Goal: Transaction & Acquisition: Download file/media

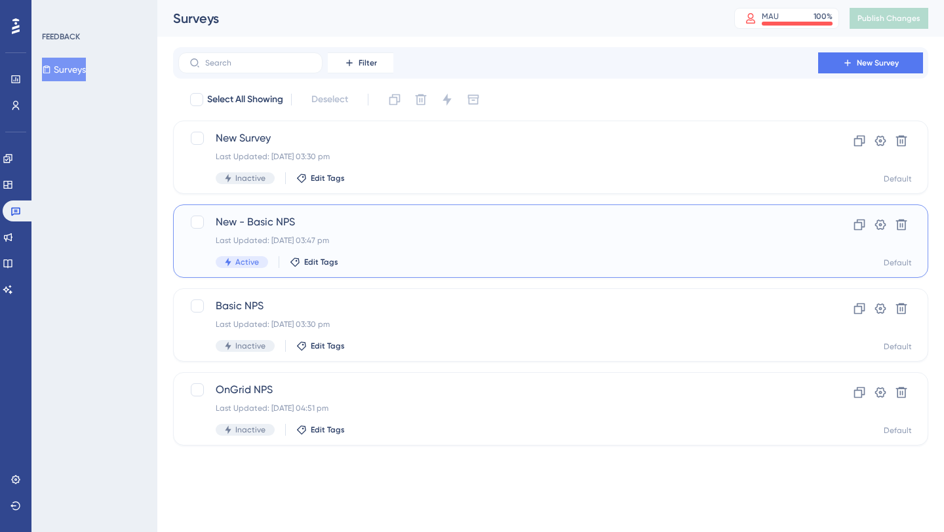
click at [268, 214] on span "New - Basic NPS" at bounding box center [498, 222] width 565 height 16
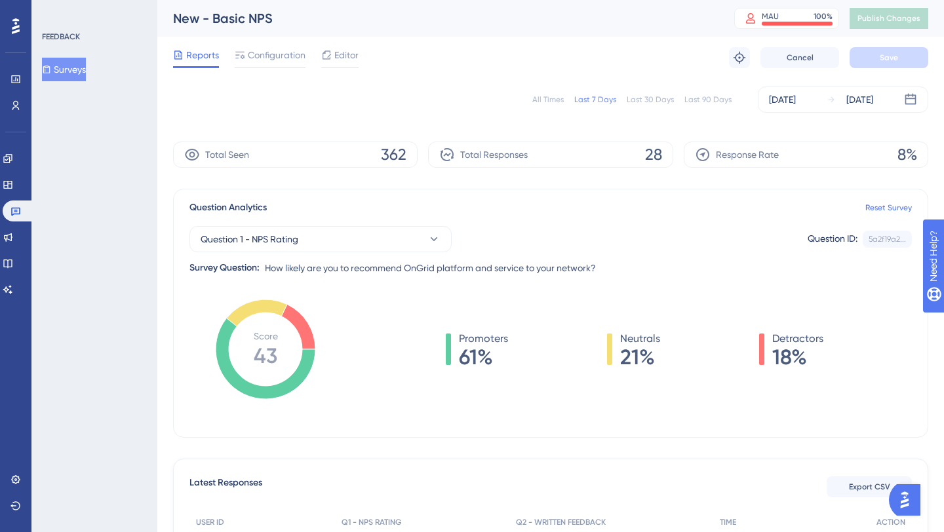
click at [559, 98] on div "All Times" at bounding box center [547, 99] width 31 height 10
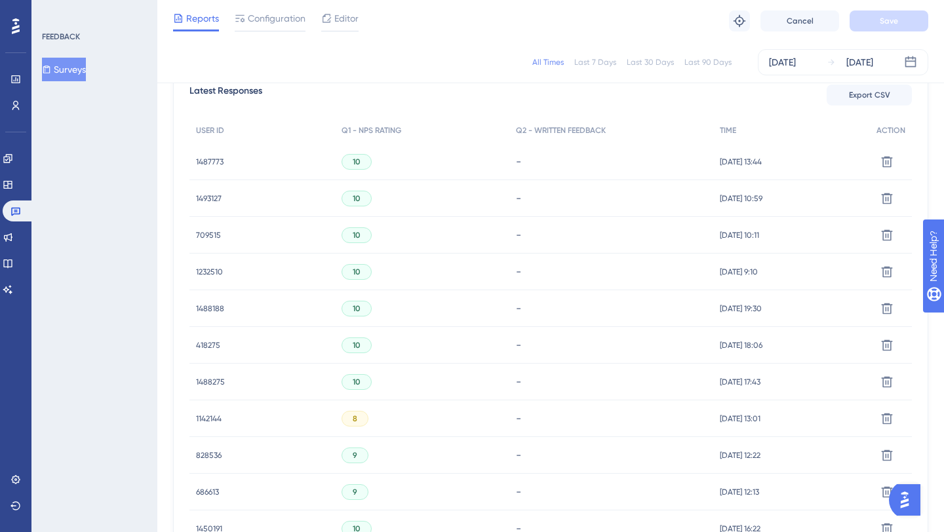
scroll to position [384, 0]
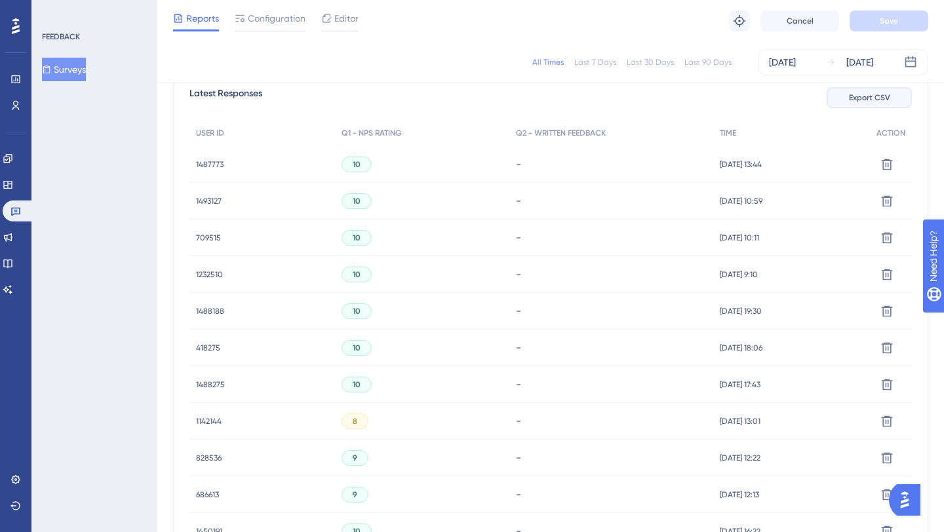
click at [833, 98] on button "Export CSV" at bounding box center [869, 97] width 85 height 21
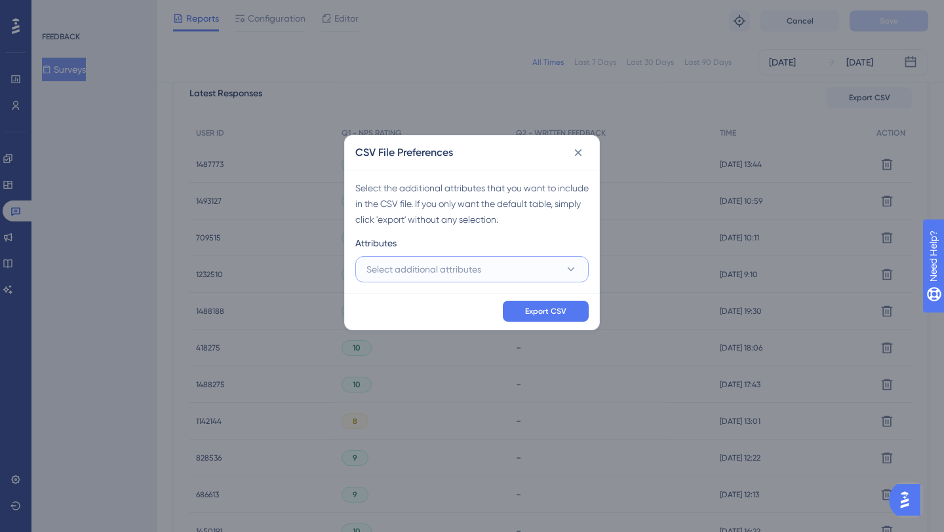
click at [510, 280] on button "Select additional attributes" at bounding box center [471, 269] width 233 height 26
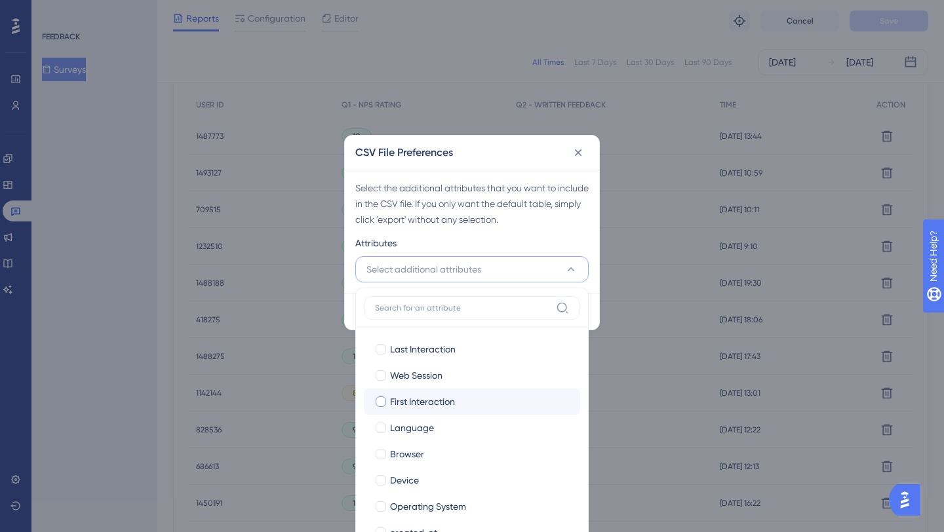
scroll to position [90, 0]
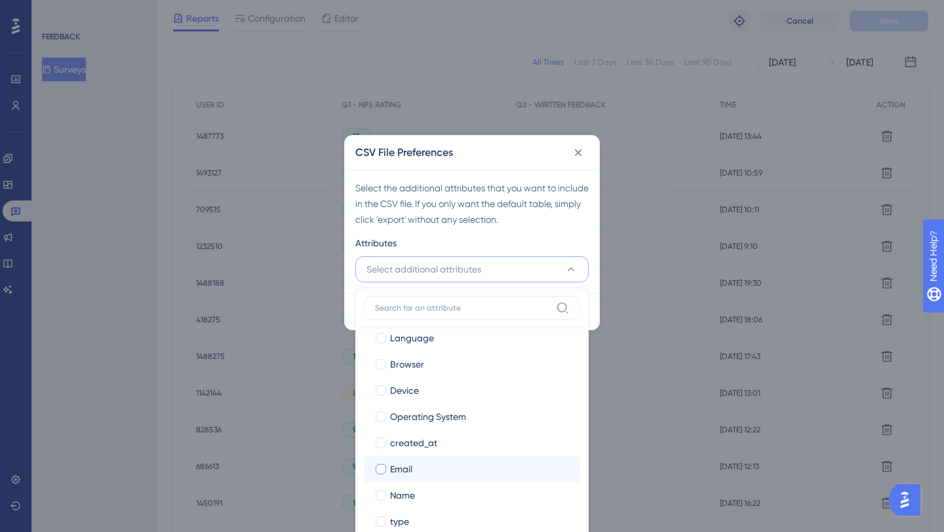
click at [391, 464] on span "Email" at bounding box center [401, 470] width 22 height 16
checkbox input "true"
click at [388, 495] on label "Name" at bounding box center [471, 496] width 195 height 16
checkbox input "true"
click at [580, 238] on div "Attributes" at bounding box center [471, 245] width 233 height 21
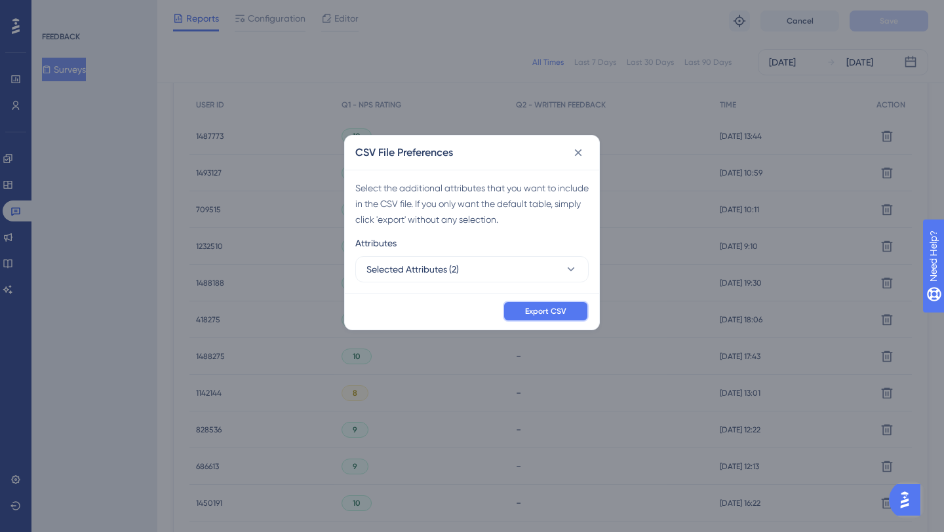
click at [559, 309] on span "Export CSV" at bounding box center [545, 311] width 41 height 10
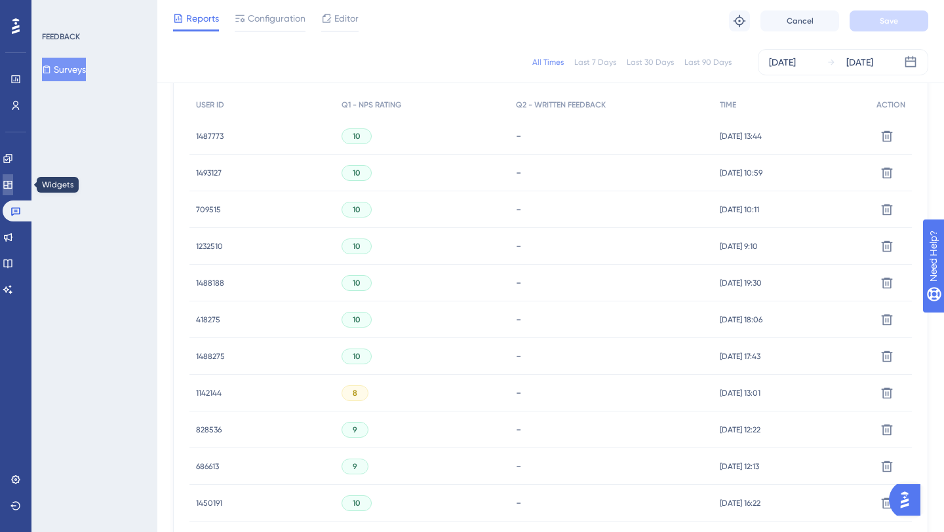
click at [12, 178] on link at bounding box center [8, 184] width 10 height 21
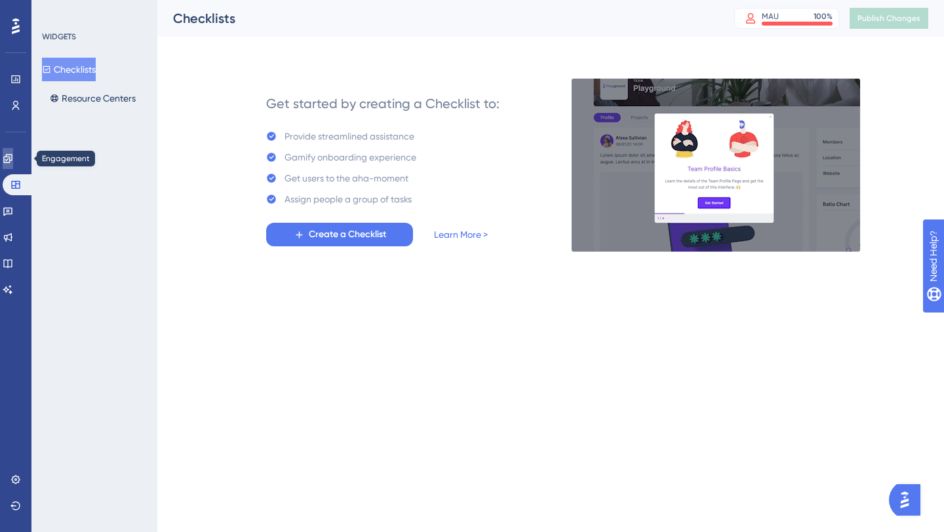
click at [12, 159] on icon at bounding box center [7, 158] width 9 height 9
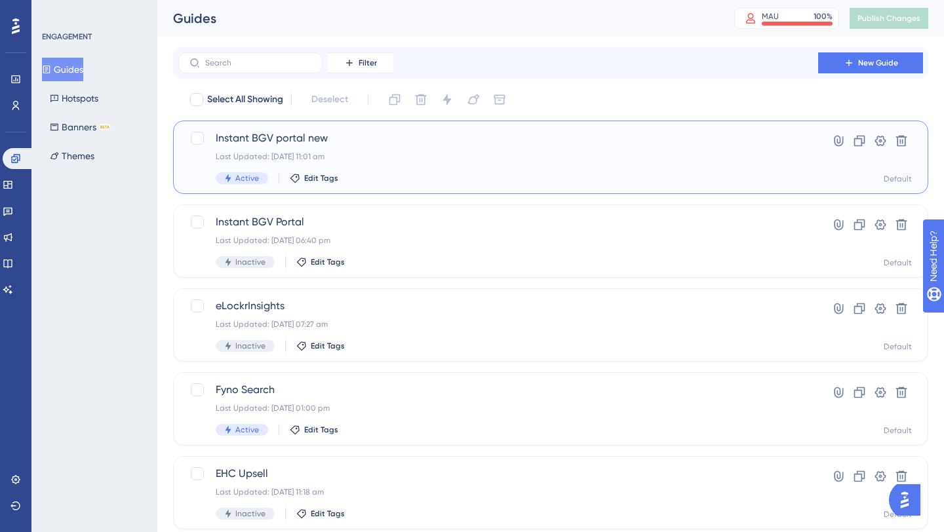
click at [607, 152] on div "Last Updated: [DATE] 11:01 am" at bounding box center [498, 156] width 565 height 10
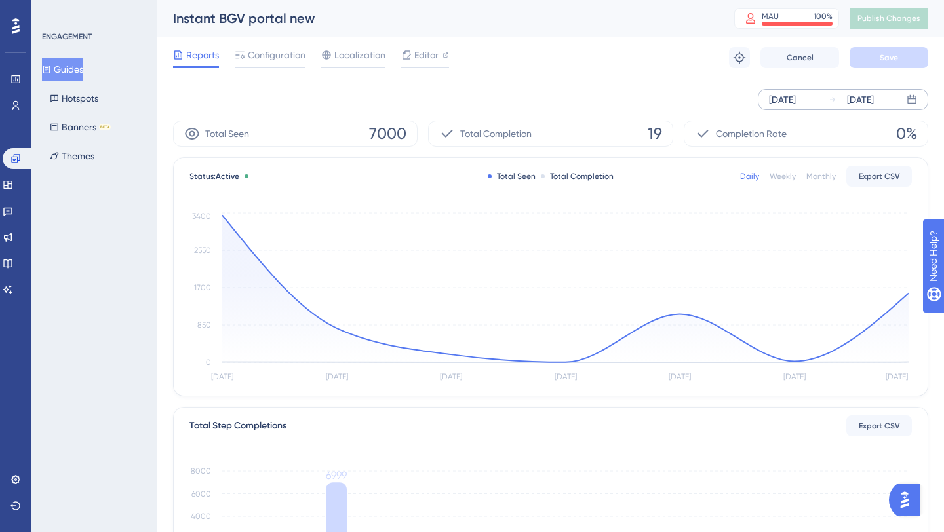
click at [796, 99] on div "[DATE]" at bounding box center [782, 100] width 27 height 16
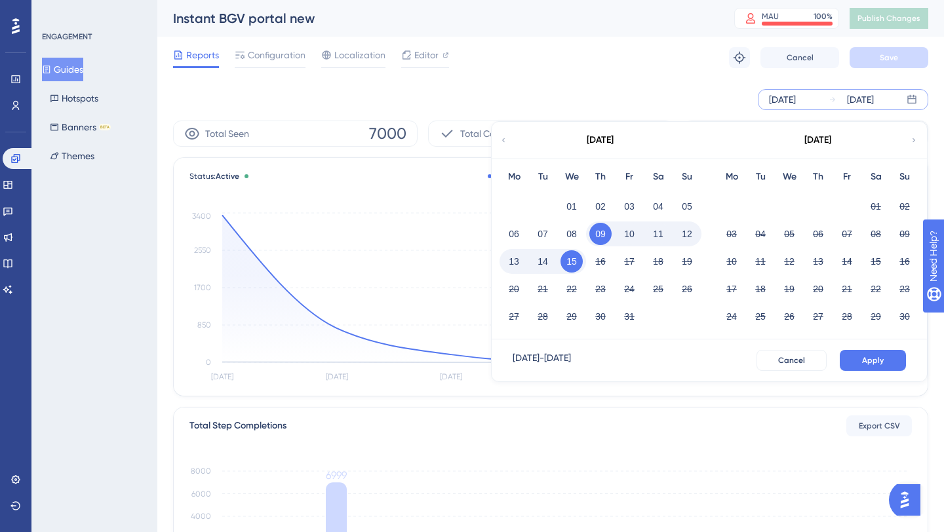
click at [506, 144] on icon at bounding box center [504, 140] width 8 height 12
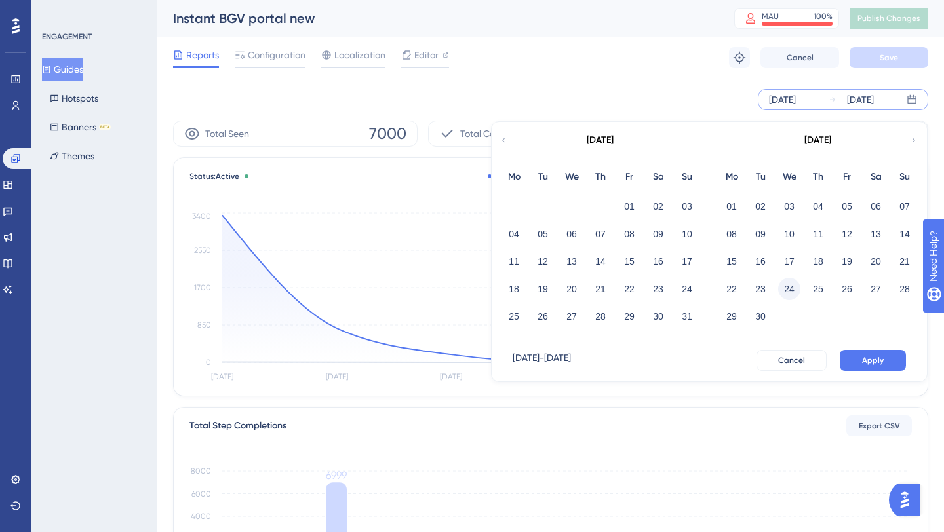
click at [789, 290] on button "24" at bounding box center [789, 289] width 22 height 22
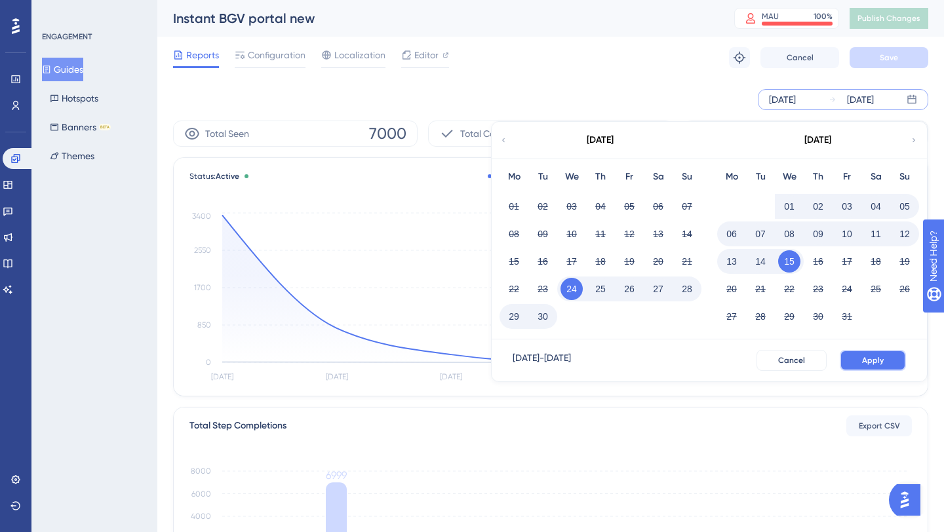
click at [874, 357] on span "Apply" at bounding box center [873, 360] width 22 height 10
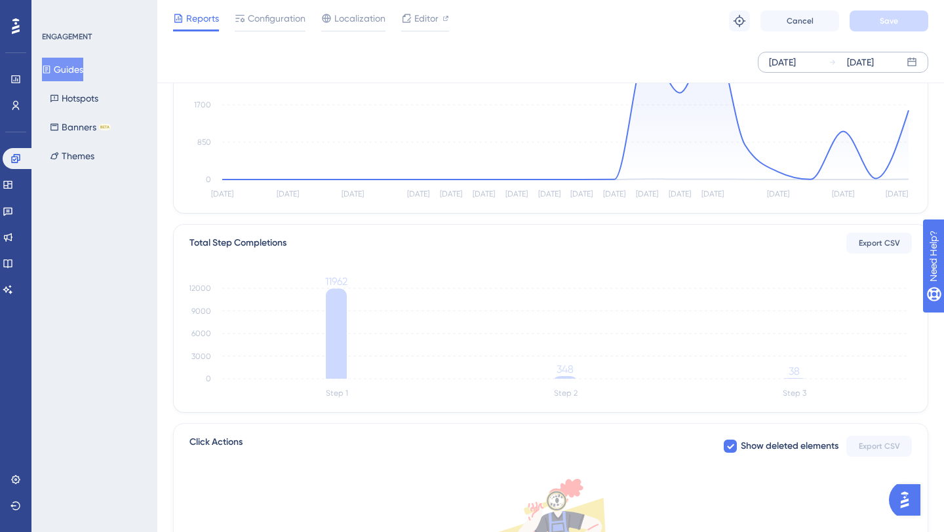
scroll to position [180, 0]
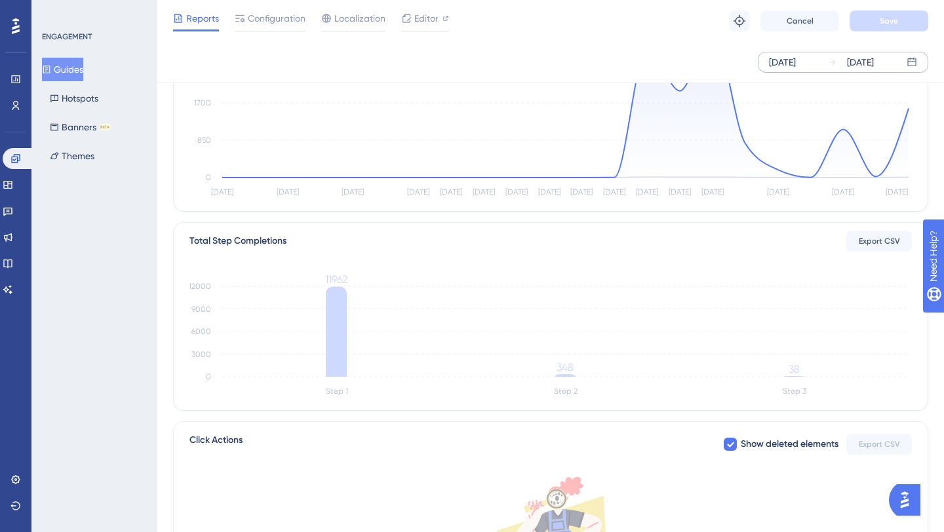
click at [794, 250] on div "Total Step Completions Export CSV" at bounding box center [551, 241] width 723 height 21
click at [791, 378] on icon "Step 1 Step 2 Step 3 0 3000 6000 9000 12000 11962 348 38" at bounding box center [551, 337] width 723 height 125
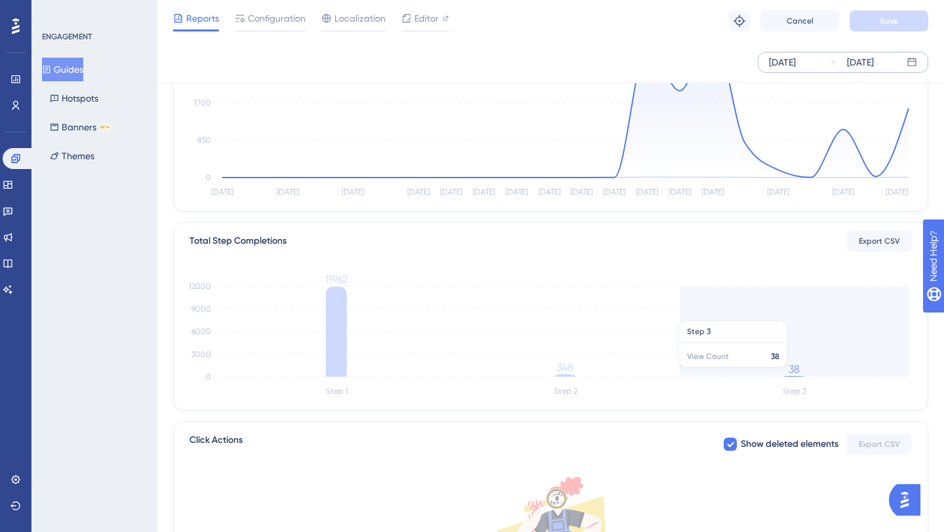
click at [794, 374] on tspan "38" at bounding box center [794, 369] width 11 height 12
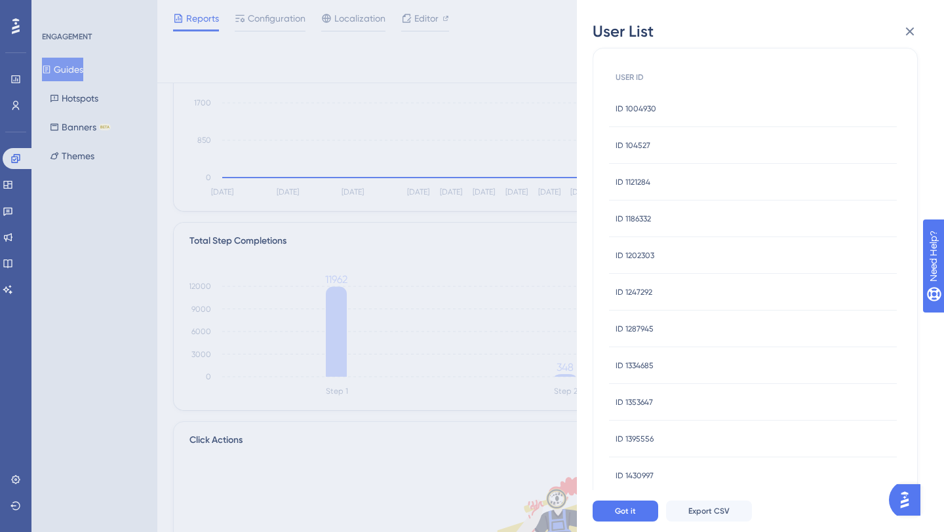
scroll to position [0, 0]
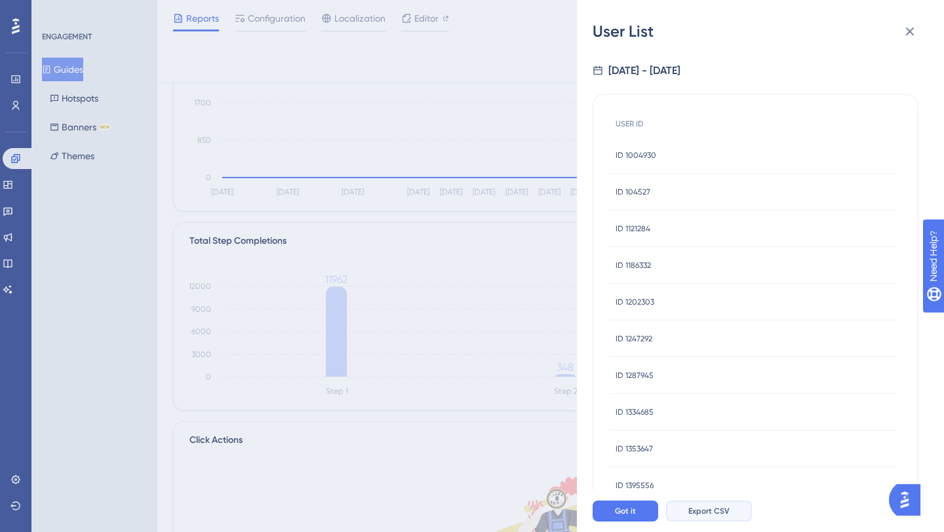
click at [712, 507] on span "Export CSV" at bounding box center [709, 511] width 41 height 10
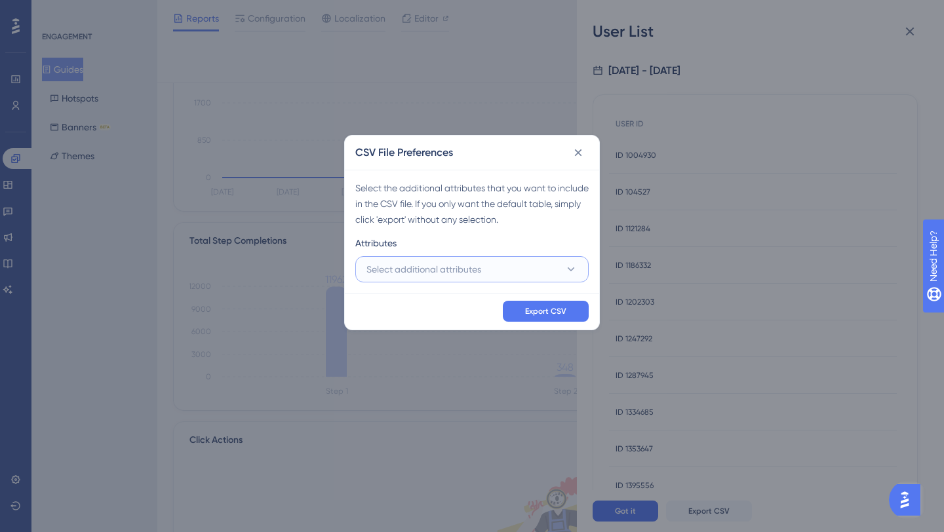
click at [462, 271] on span "Select additional attributes" at bounding box center [424, 270] width 115 height 16
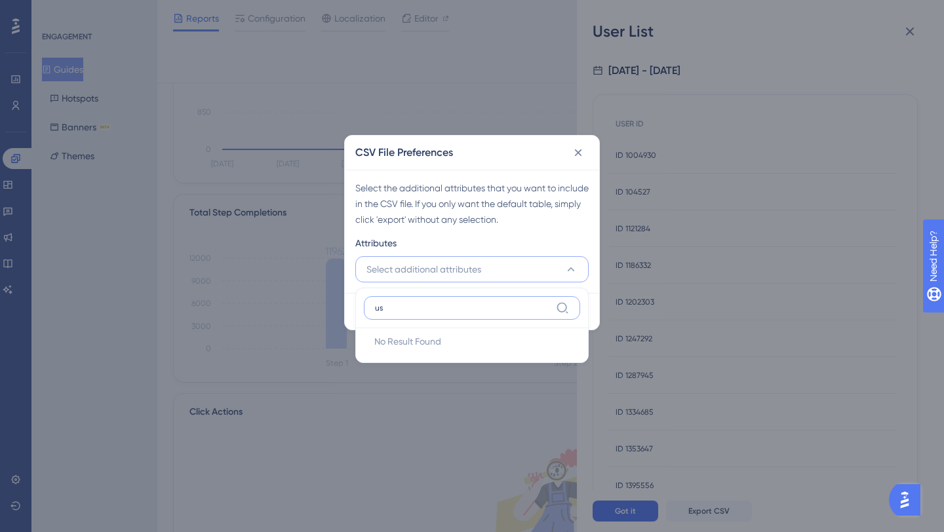
type input "u"
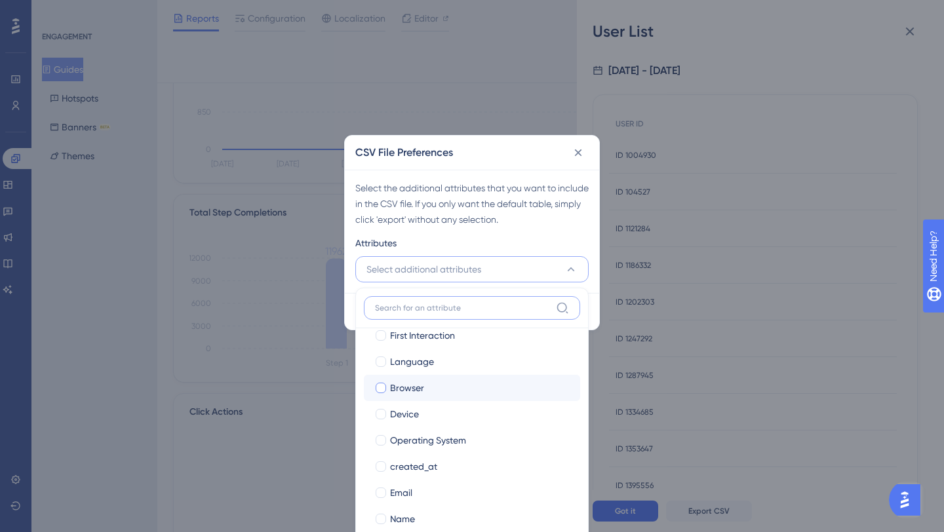
scroll to position [90, 0]
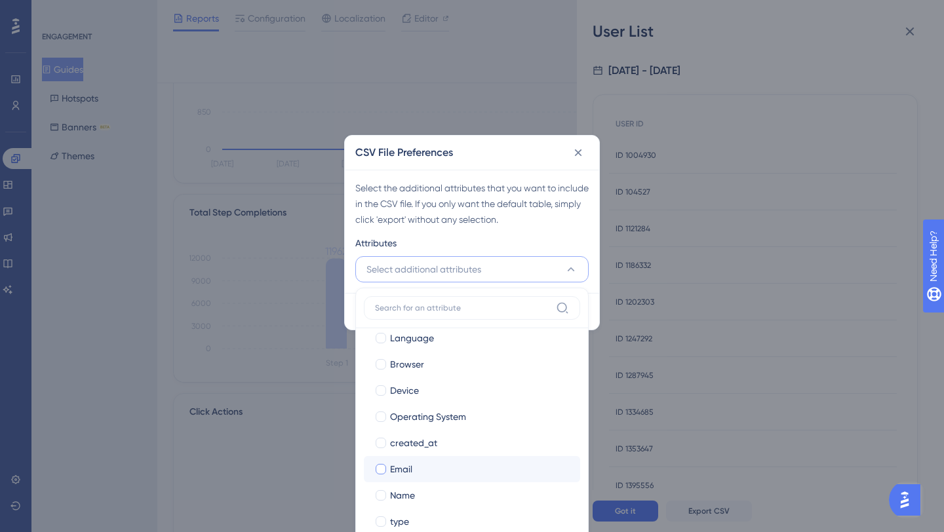
click at [405, 473] on span "Email" at bounding box center [401, 470] width 22 height 16
checkbox input "true"
click at [398, 497] on span "Name" at bounding box center [402, 496] width 25 height 16
checkbox input "true"
click at [537, 241] on div "Attributes" at bounding box center [471, 245] width 233 height 21
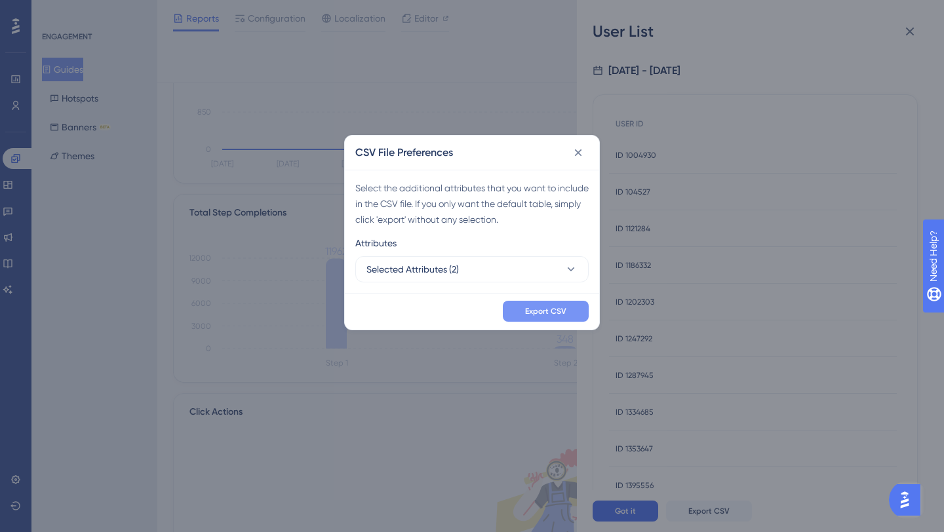
click at [522, 309] on button "Export CSV" at bounding box center [546, 311] width 86 height 21
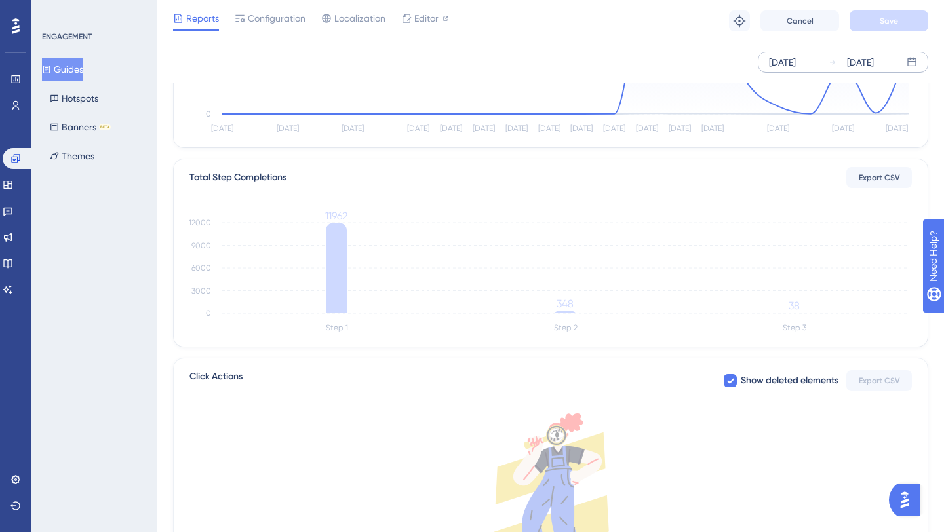
scroll to position [99, 0]
